Goal: Task Accomplishment & Management: Manage account settings

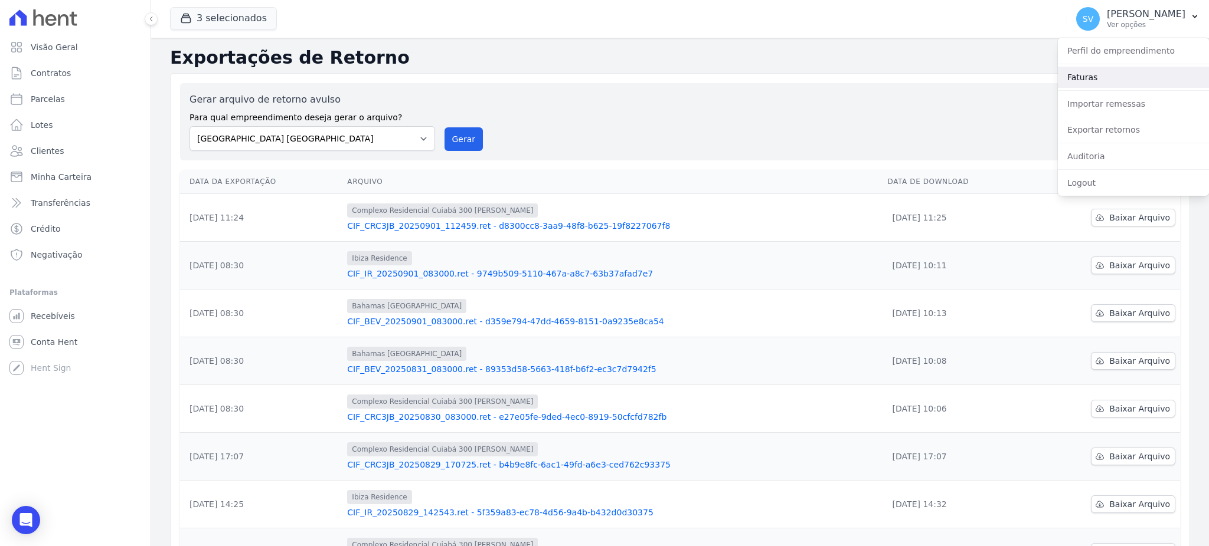
click at [1101, 78] on link "Faturas" at bounding box center [1133, 77] width 151 height 21
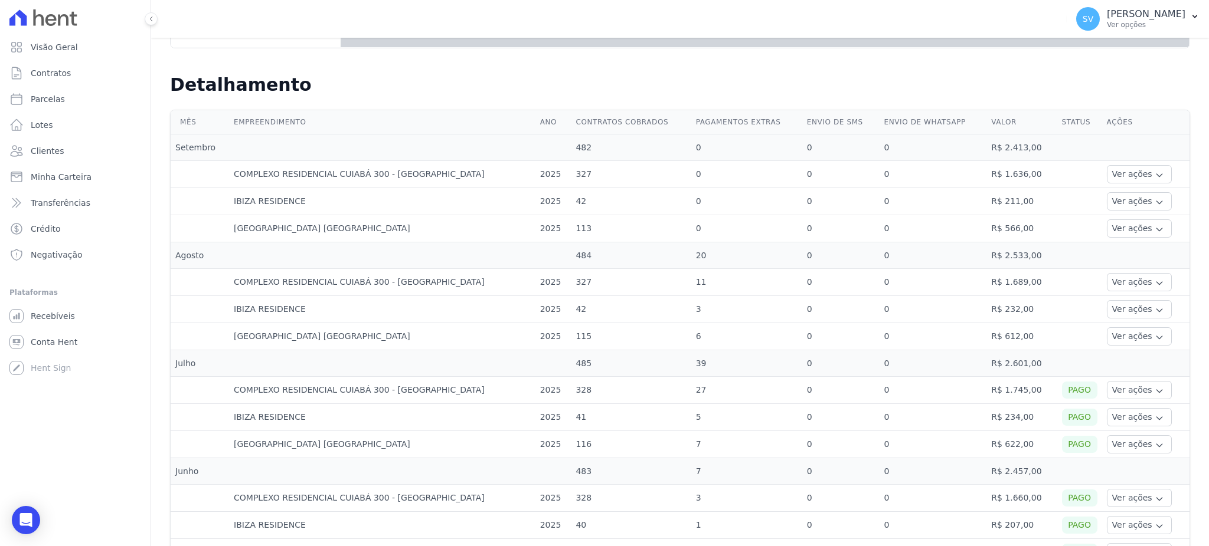
scroll to position [393, 0]
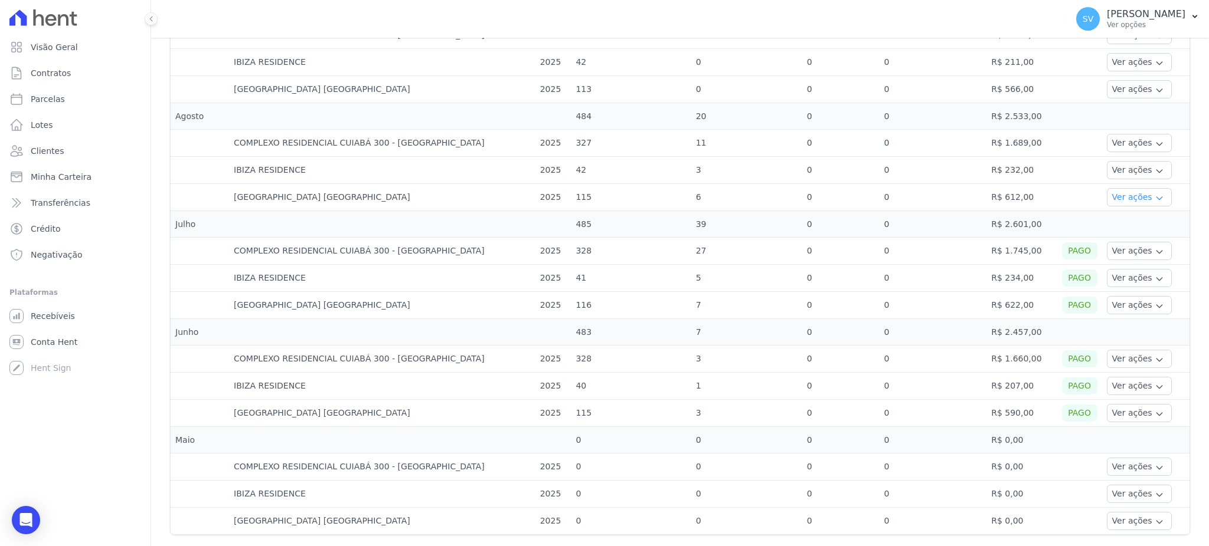
click at [1154, 201] on icon "button" at bounding box center [1158, 198] width 9 height 9
click at [1111, 220] on link "Ver detalhes" at bounding box center [1137, 215] width 52 height 12
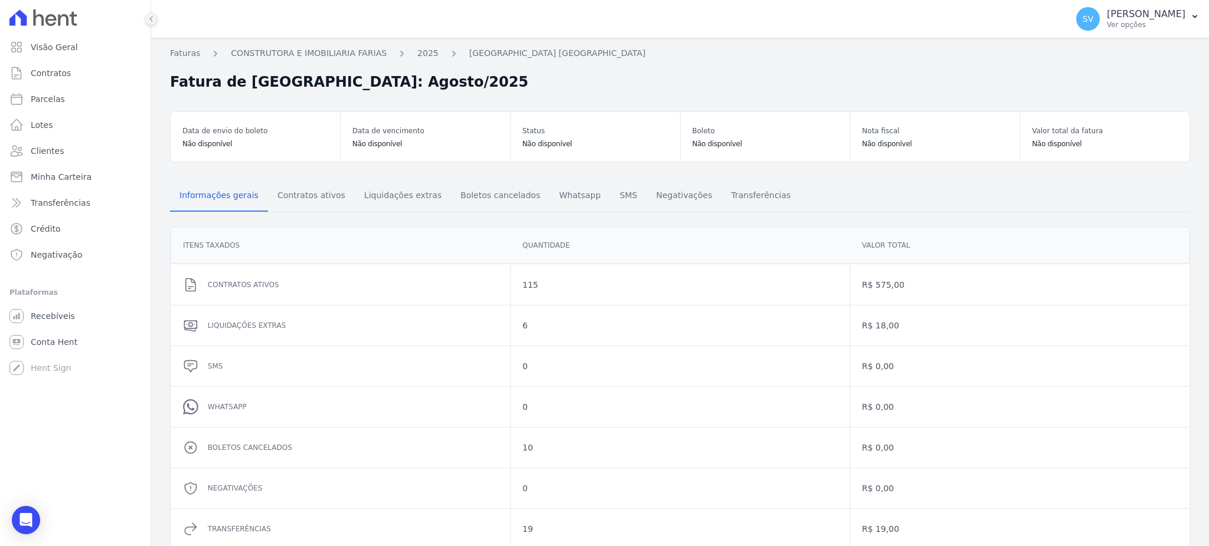
click at [152, 20] on icon at bounding box center [151, 19] width 2 height 5
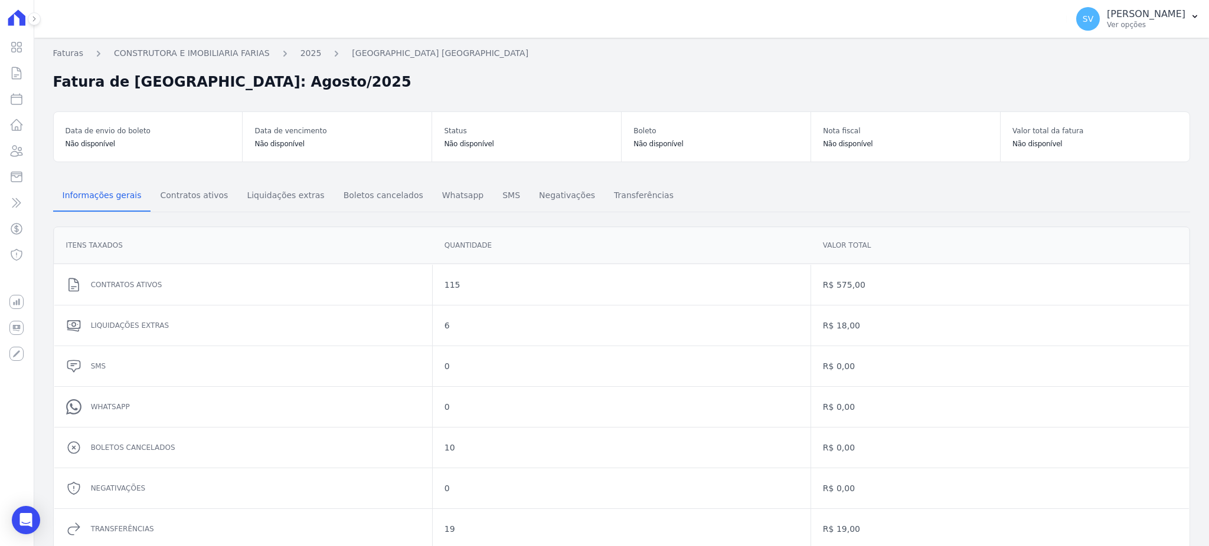
scroll to position [62, 0]
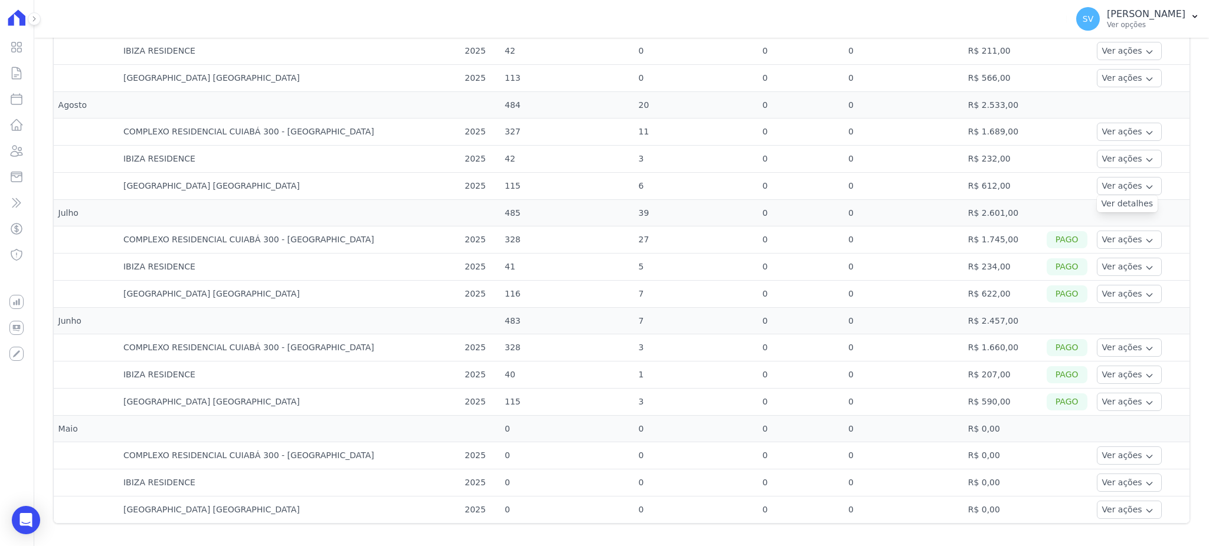
scroll to position [406, 0]
click at [1108, 184] on button "Ver ações" at bounding box center [1129, 185] width 65 height 18
click at [1112, 132] on button "Ver ações" at bounding box center [1129, 131] width 65 height 18
click at [1103, 145] on link "Ver detalhes" at bounding box center [1127, 148] width 52 height 12
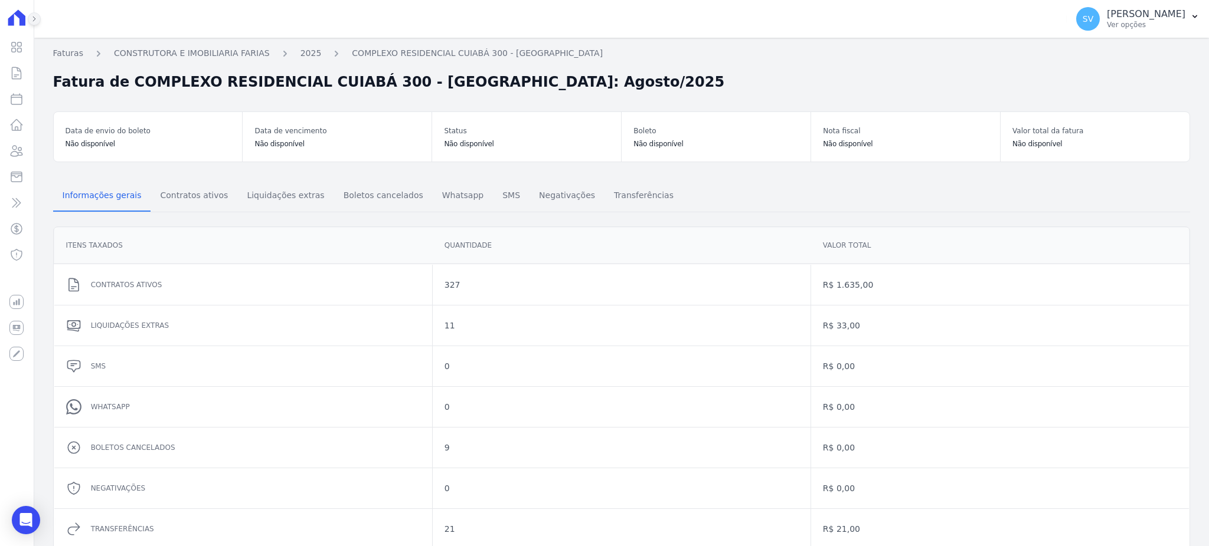
click at [33, 17] on icon at bounding box center [34, 18] width 7 height 7
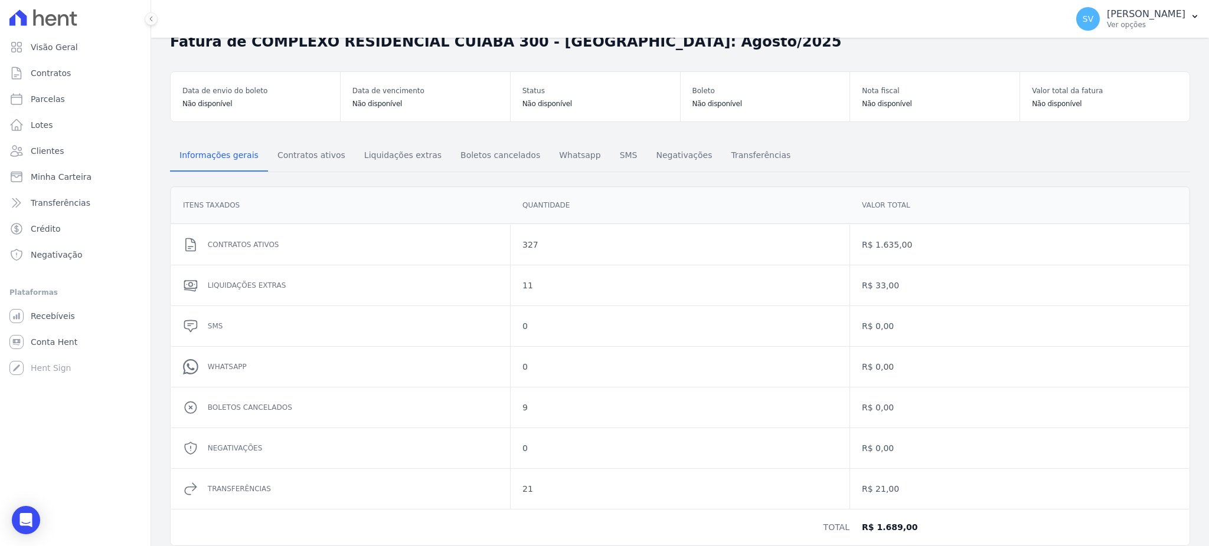
scroll to position [62, 0]
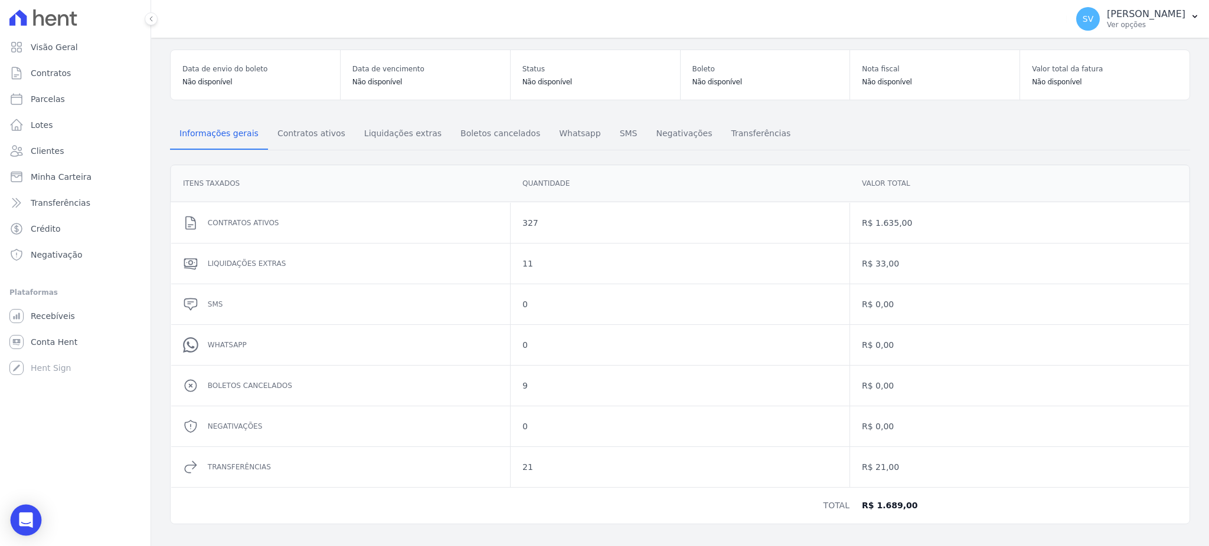
drag, startPoint x: 30, startPoint y: 530, endPoint x: 27, endPoint y: 519, distance: 11.5
click at [30, 523] on div "Open Intercom Messenger" at bounding box center [26, 520] width 31 height 31
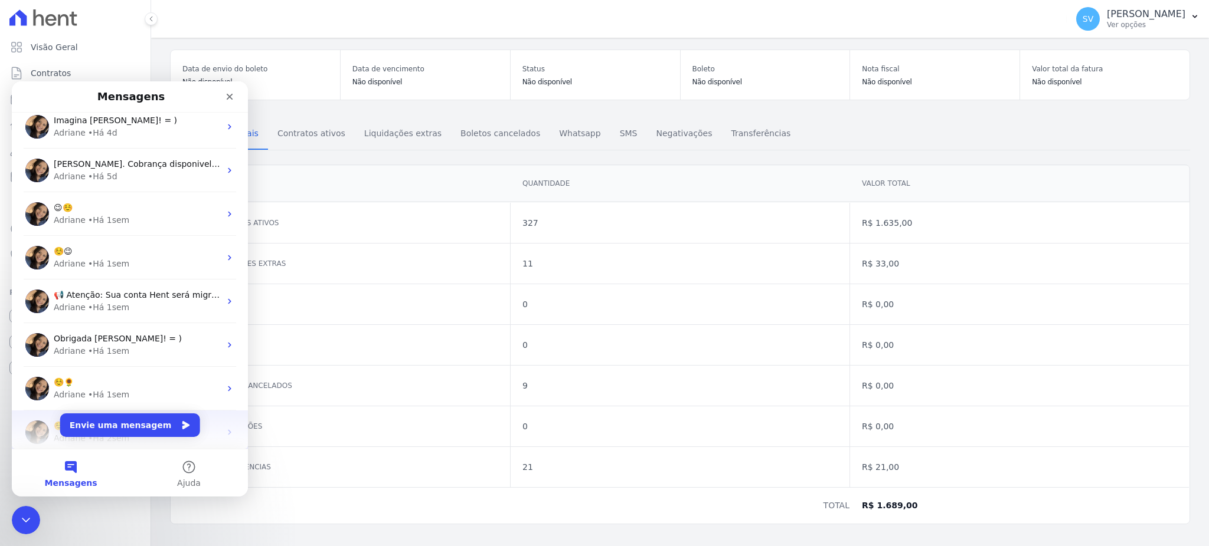
scroll to position [78, 0]
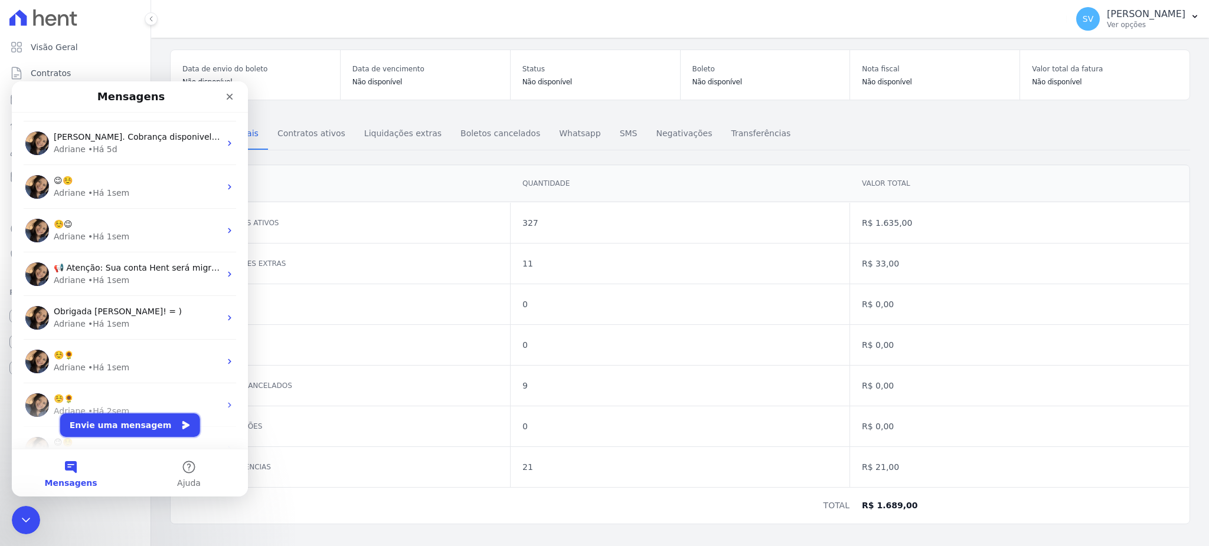
click at [130, 422] on button "Envie uma mensagem" at bounding box center [130, 426] width 140 height 24
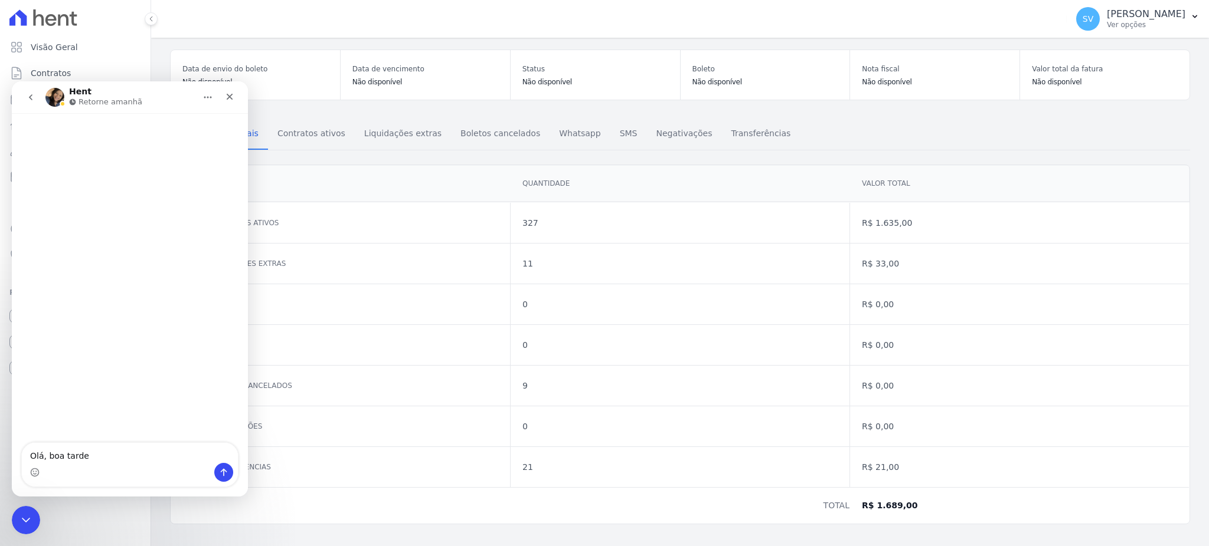
type textarea "Olá, boa tarde!"
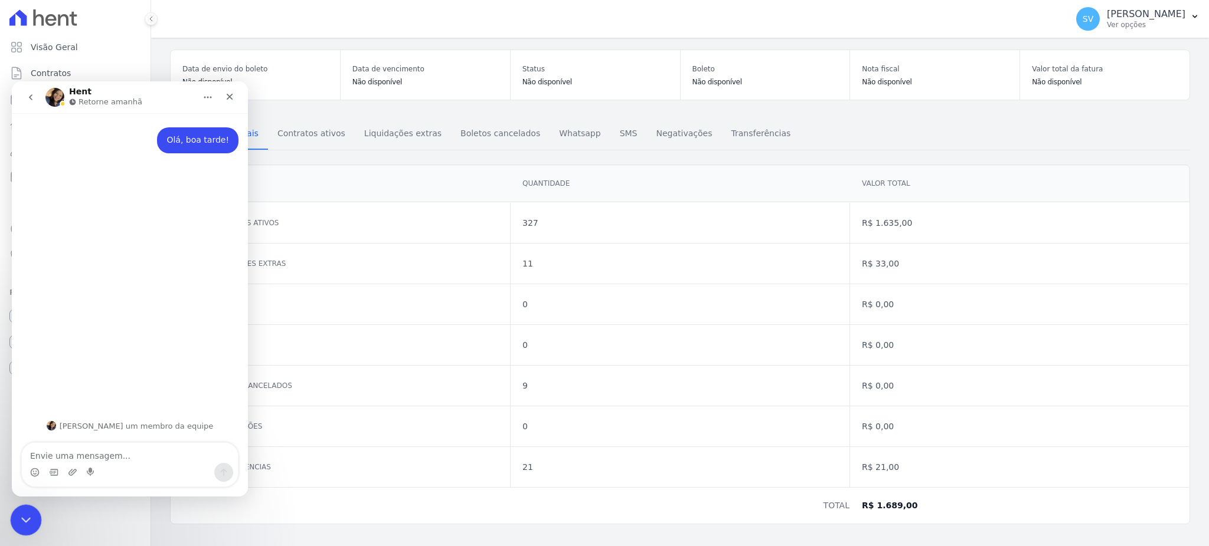
click at [12, 516] on div "Encerramento do Messenger da Intercom" at bounding box center [24, 519] width 28 height 28
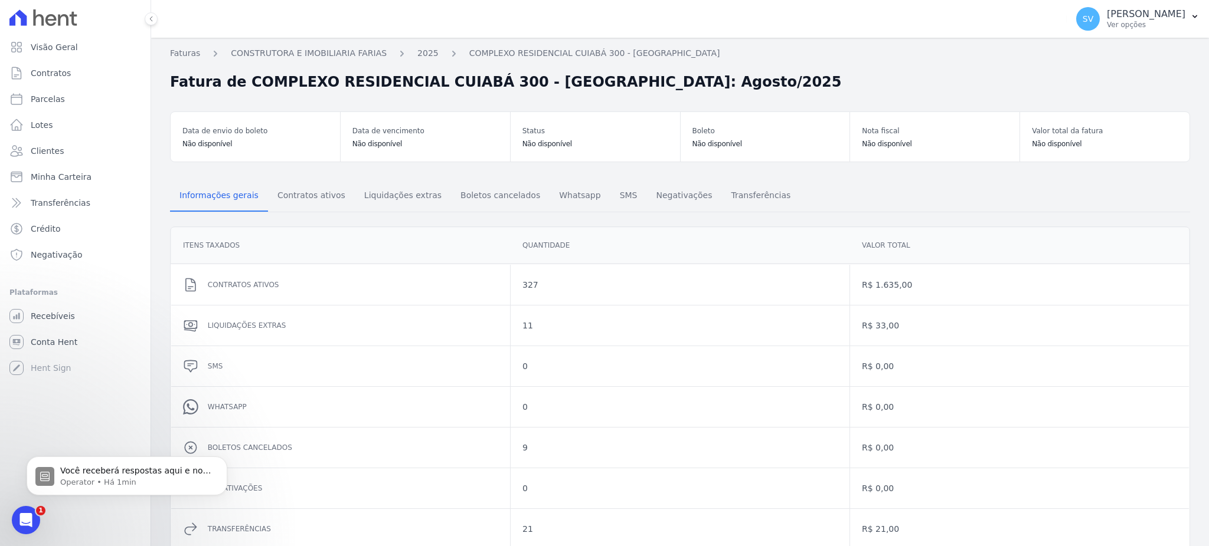
scroll to position [0, 0]
click at [1138, 15] on p "[PERSON_NAME]" at bounding box center [1146, 14] width 78 height 12
click at [1122, 74] on link "Faturas" at bounding box center [1133, 77] width 151 height 21
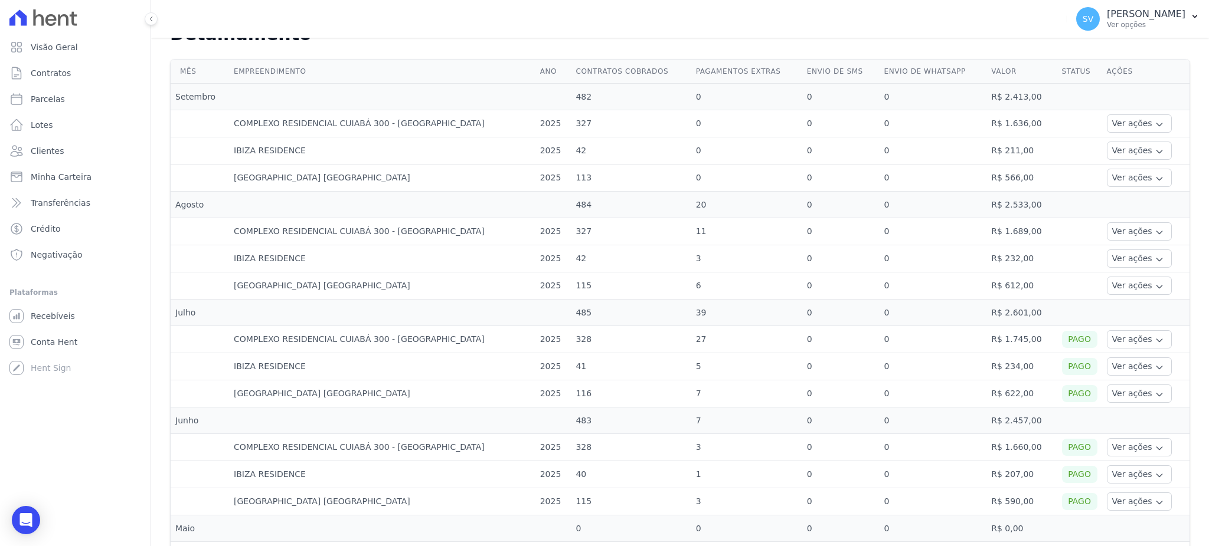
scroll to position [315, 0]
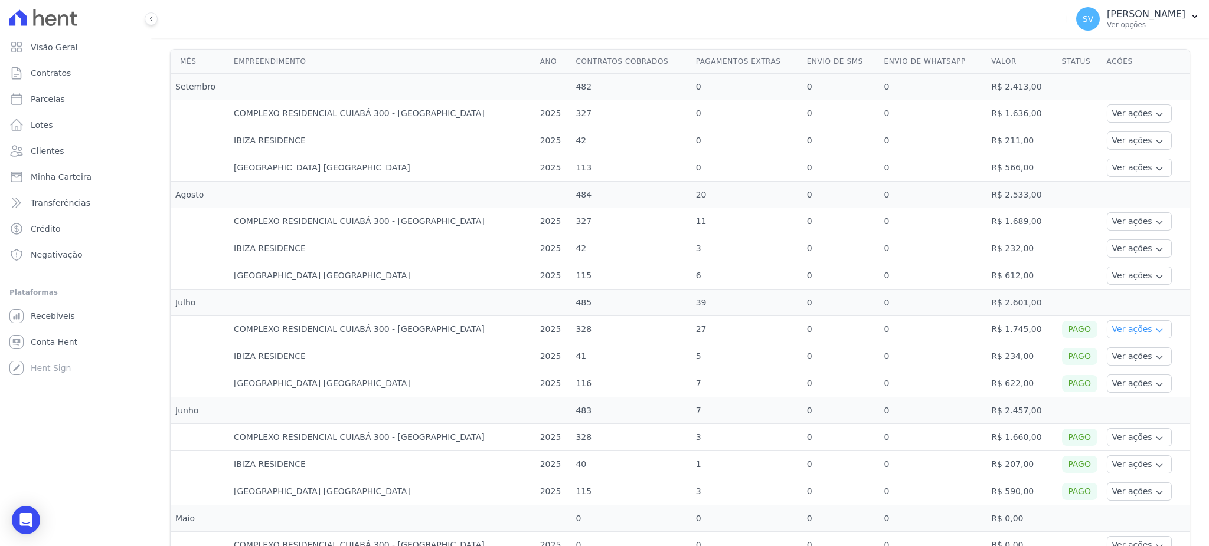
click at [1154, 328] on icon "button" at bounding box center [1158, 330] width 9 height 9
click at [1127, 271] on button "Ver ações" at bounding box center [1139, 276] width 65 height 18
click at [1154, 248] on icon "button" at bounding box center [1158, 249] width 9 height 9
click at [1154, 247] on icon "button" at bounding box center [1158, 249] width 9 height 9
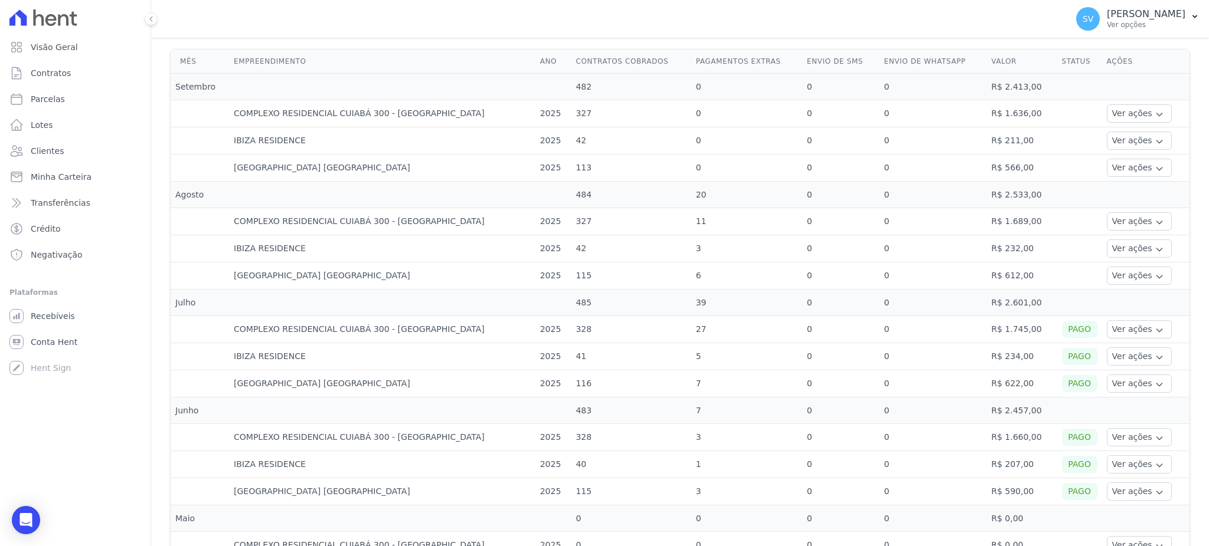
drag, startPoint x: 30, startPoint y: 513, endPoint x: 35, endPoint y: 503, distance: 11.9
click at [30, 513] on div "Open Intercom Messenger" at bounding box center [26, 520] width 28 height 28
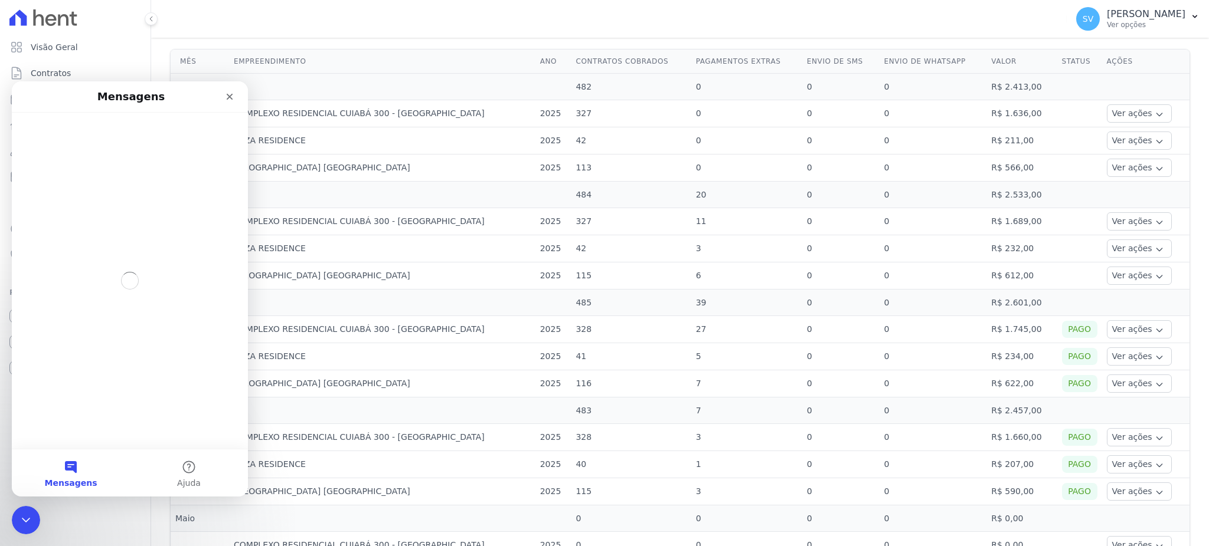
scroll to position [0, 0]
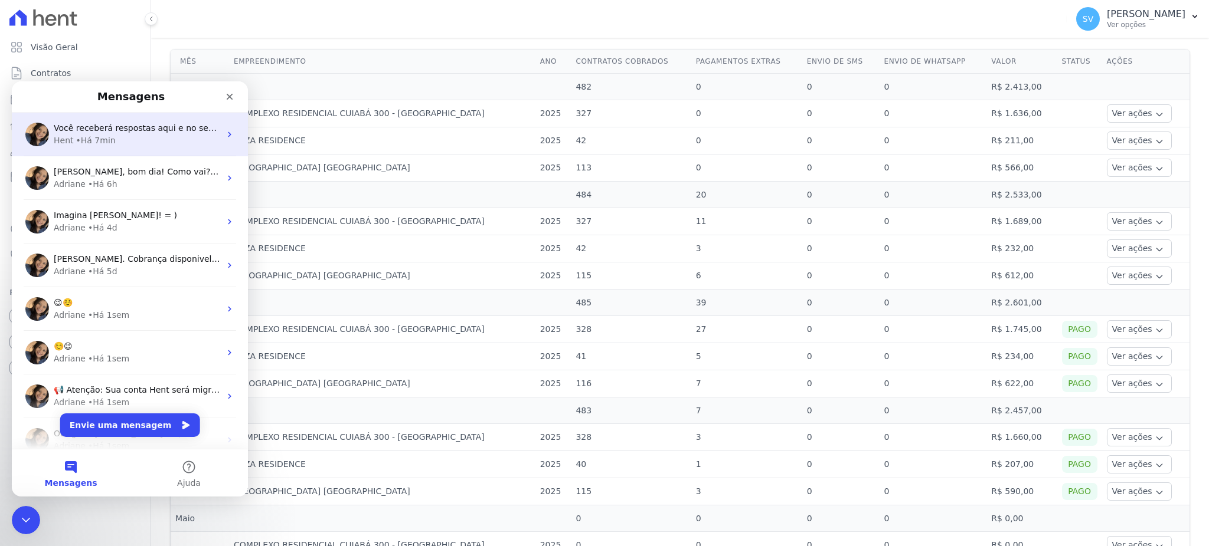
click at [140, 130] on span "Você receberá respostas aqui e no seu e-mail: ✉️ [EMAIL_ADDRESS][DOMAIN_NAME] Q…" at bounding box center [305, 127] width 503 height 9
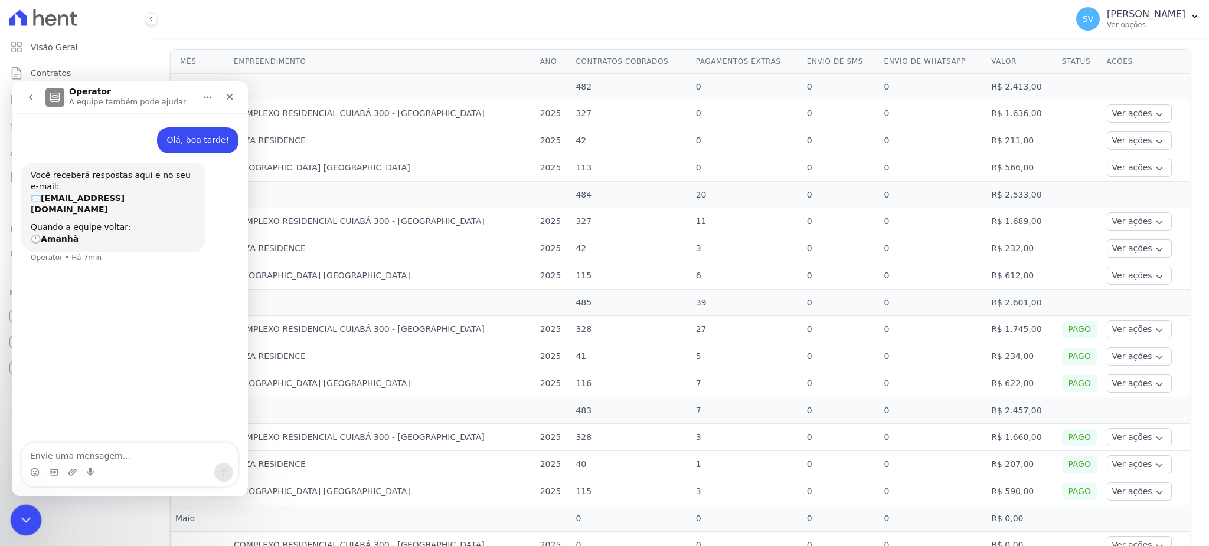
click at [17, 519] on icon "Encerramento do Messenger da Intercom" at bounding box center [24, 519] width 14 height 14
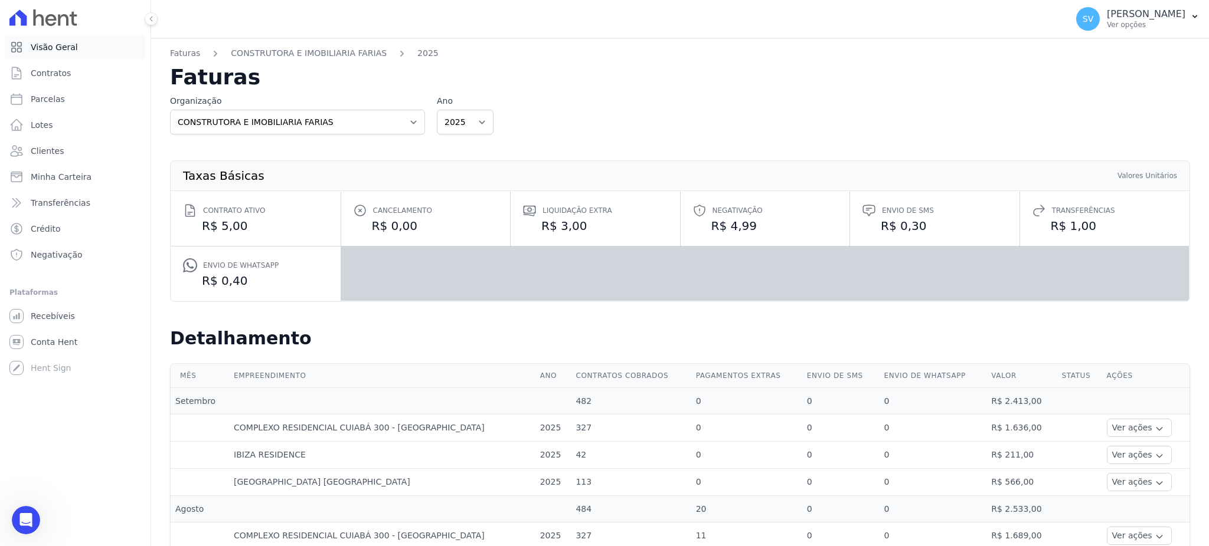
click at [38, 48] on span "Visão Geral" at bounding box center [54, 47] width 47 height 12
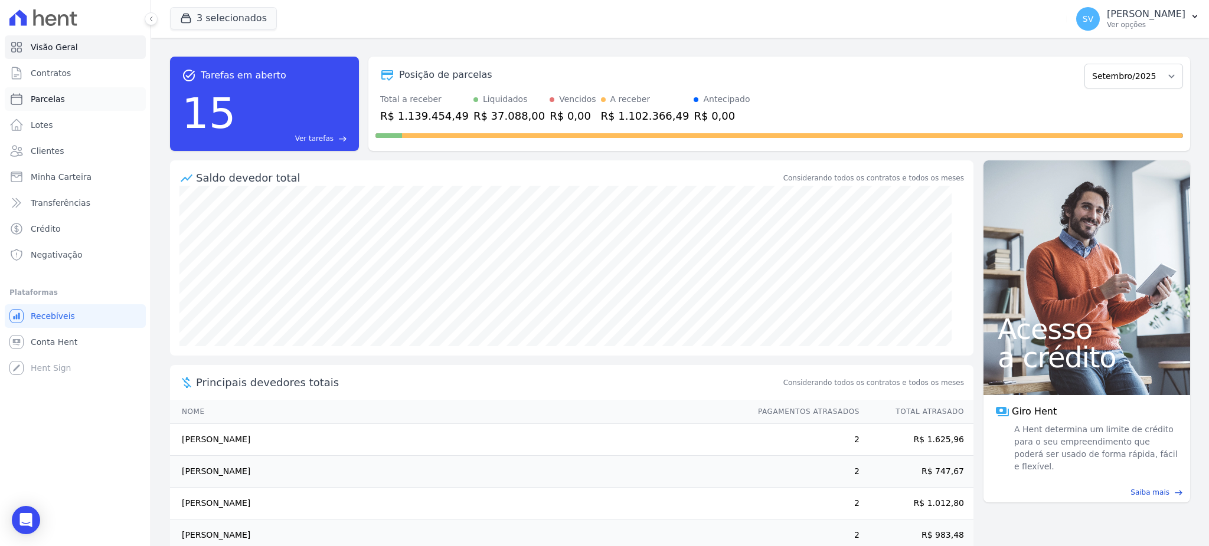
click at [42, 98] on span "Parcelas" at bounding box center [48, 99] width 34 height 12
select select
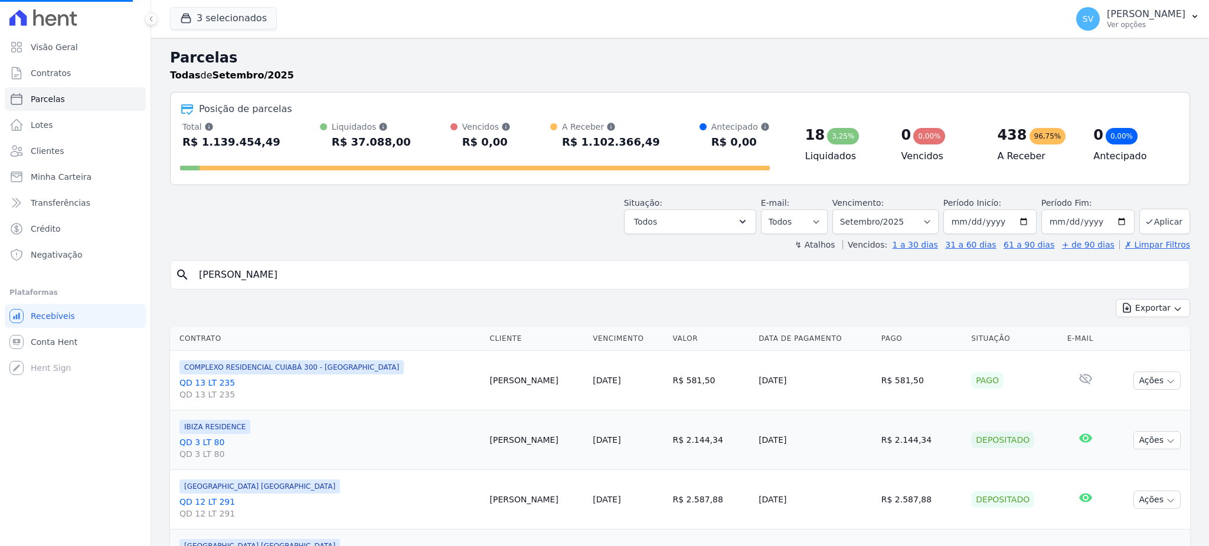
select select
click at [368, 277] on input "search" at bounding box center [688, 275] width 993 height 24
paste input "[PERSON_NAME]"
type input "[PERSON_NAME]"
select select
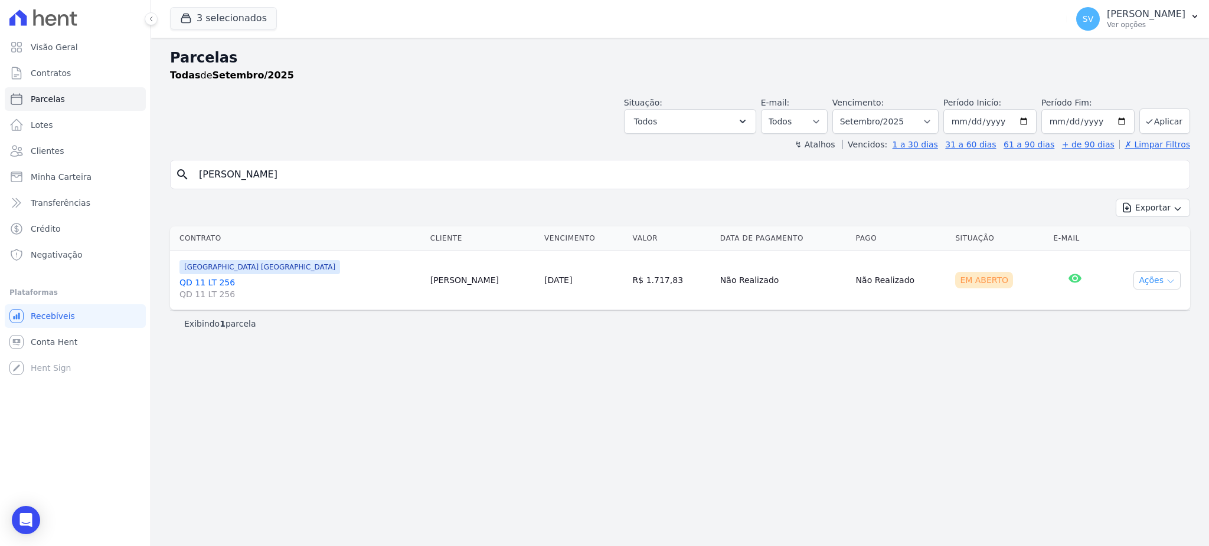
click at [1157, 278] on button "Ações" at bounding box center [1156, 280] width 47 height 18
click at [1135, 307] on link "Ver boleto" at bounding box center [1151, 308] width 113 height 22
click at [57, 44] on span "Visão Geral" at bounding box center [54, 47] width 47 height 12
